Goal: Check status

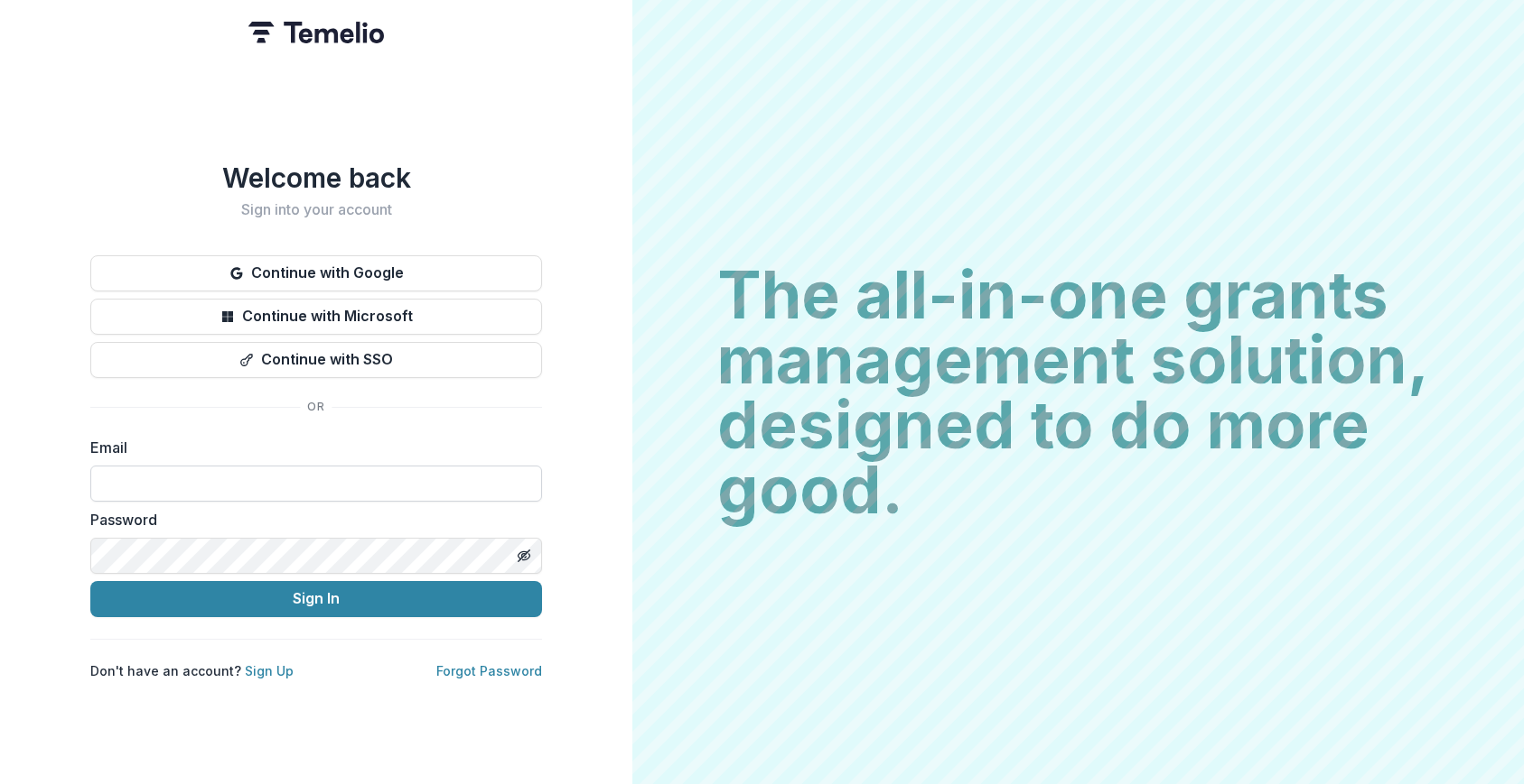
click at [221, 467] on input at bounding box center [316, 484] width 452 height 36
type input "**********"
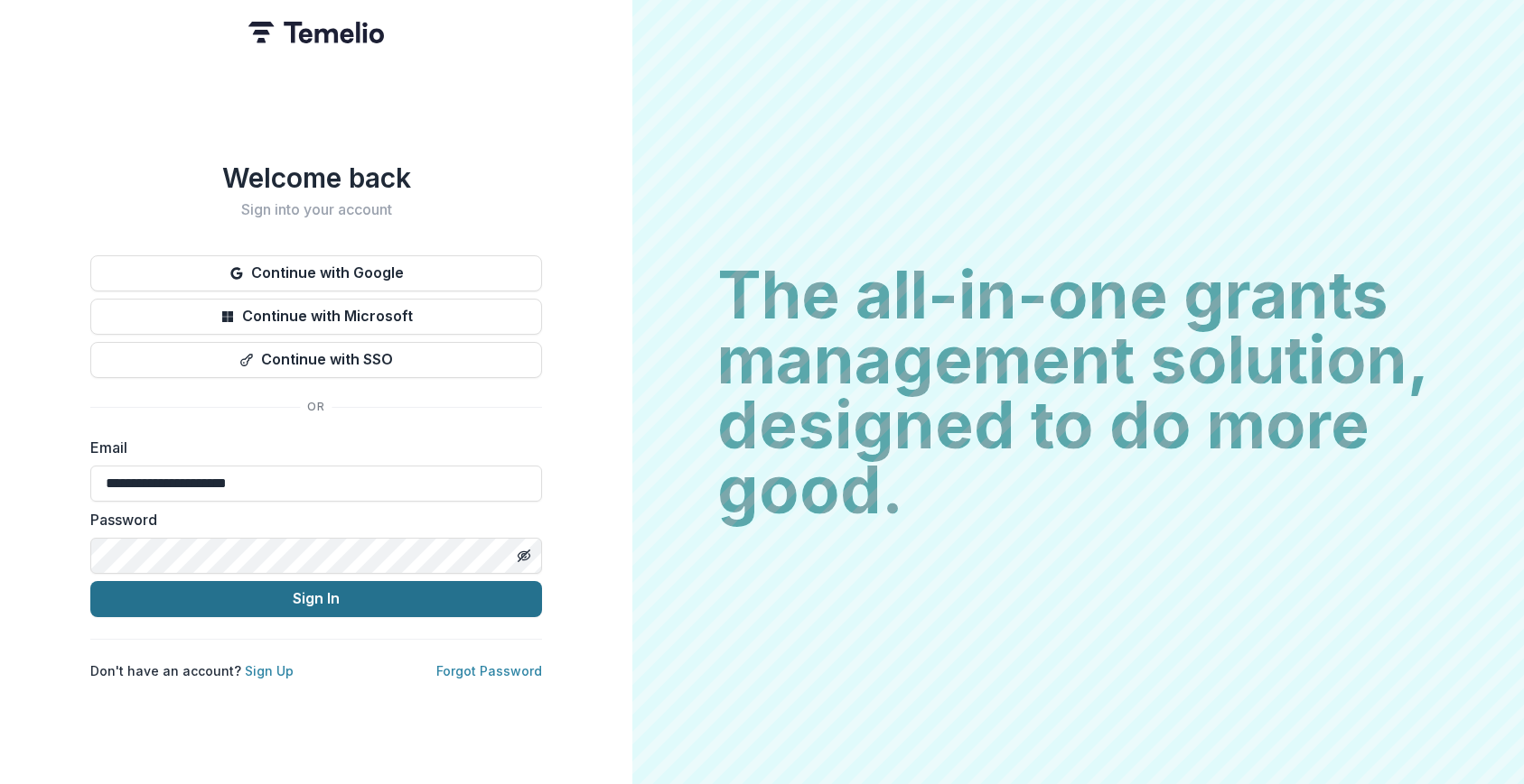
click at [355, 594] on button "Sign In" at bounding box center [316, 599] width 452 height 36
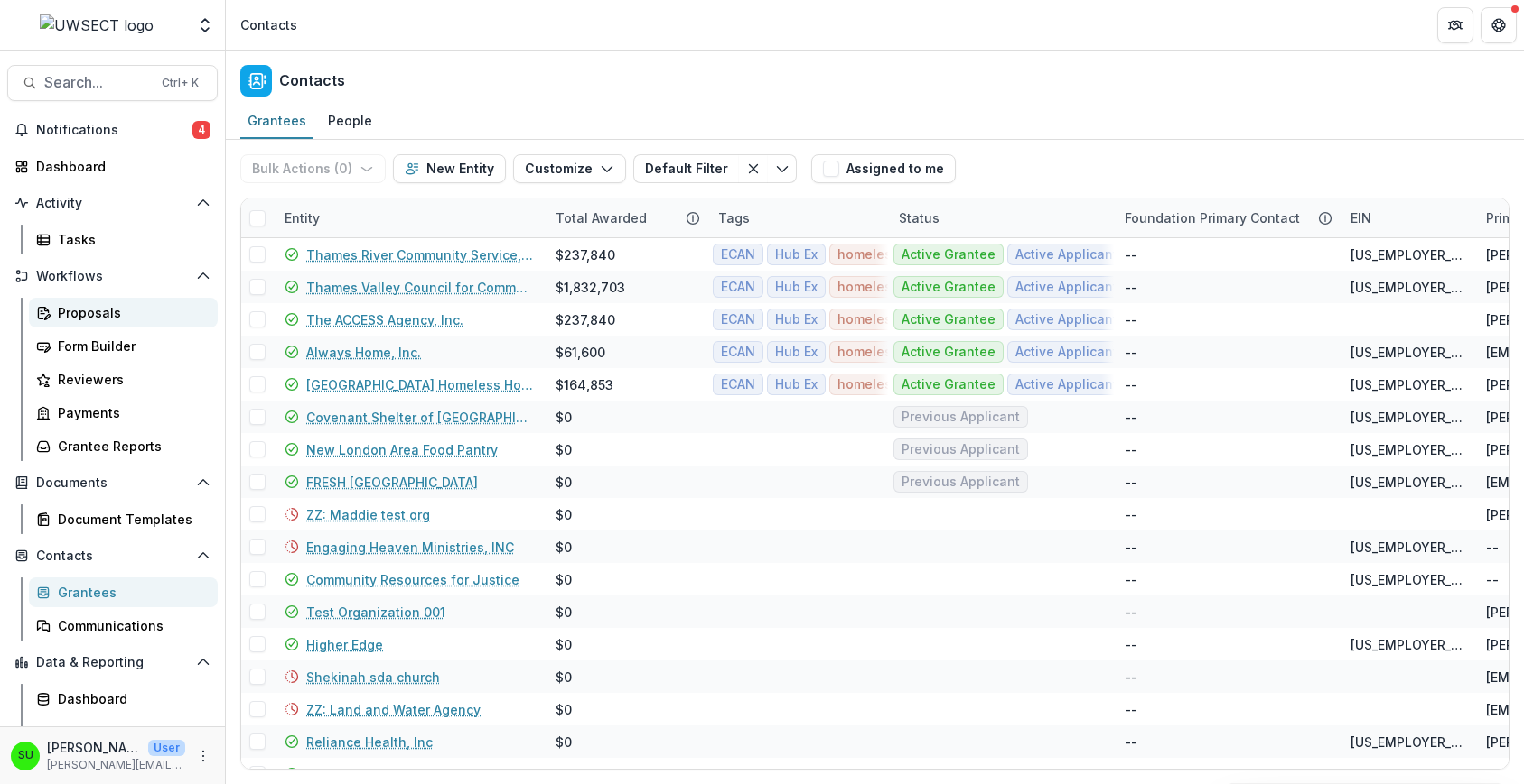
click at [66, 317] on div "Proposals" at bounding box center [131, 312] width 146 height 19
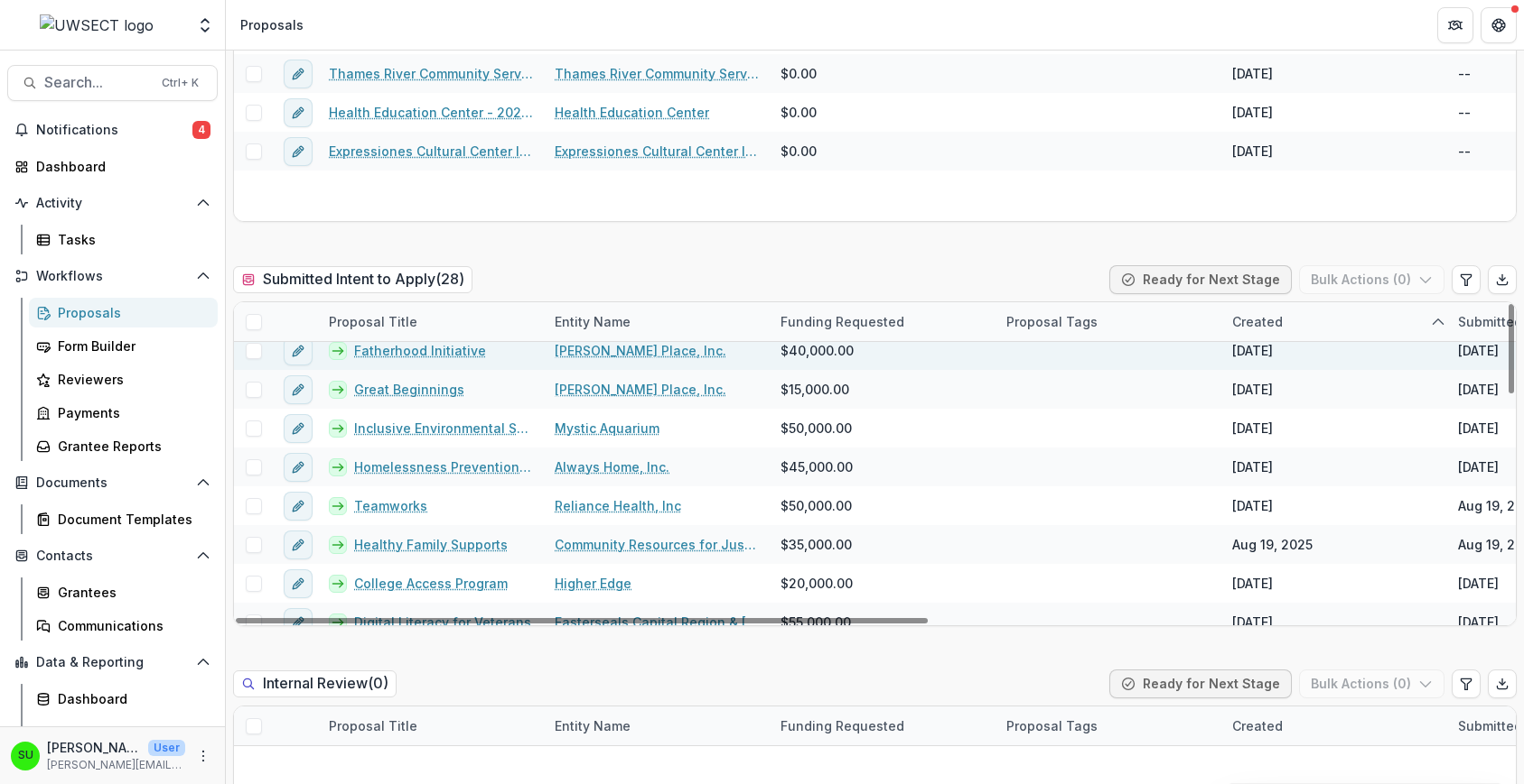
scroll to position [803, 0]
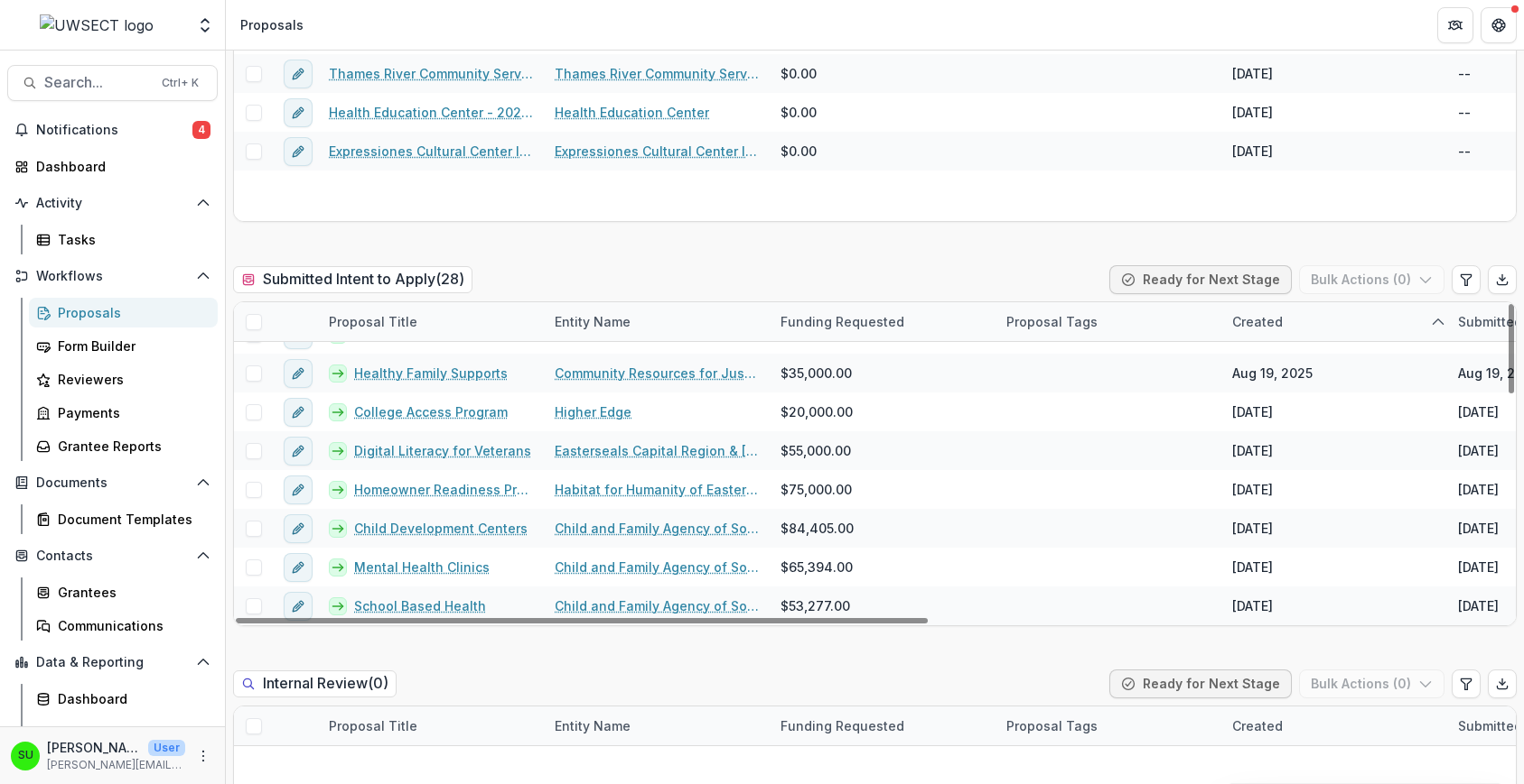
click at [612, 266] on div "Submitted Intent to Apply ( 28 ) Ready for Next Stage Bulk Actions ( 0 )" at bounding box center [874, 284] width 1284 height 36
